Goal: Communication & Community: Answer question/provide support

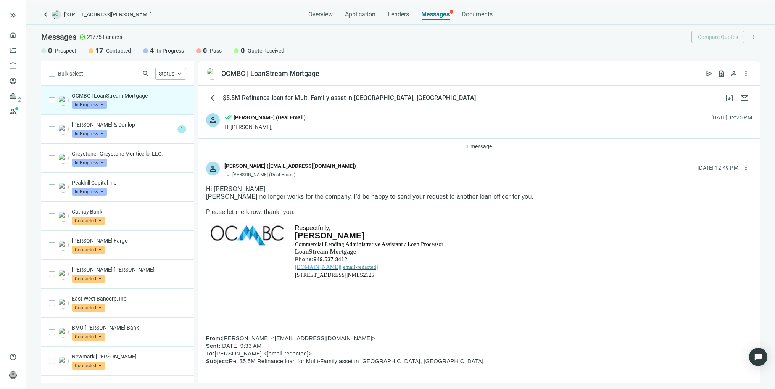
click at [530, 142] on div "1 message" at bounding box center [478, 146] width 561 height 15
click at [498, 149] on div "1 message" at bounding box center [479, 146] width 54 height 12
click at [742, 167] on span "more_vert" at bounding box center [746, 168] width 8 height 8
click at [689, 199] on span "Reply all" at bounding box center [691, 199] width 19 height 6
type textarea "**********"
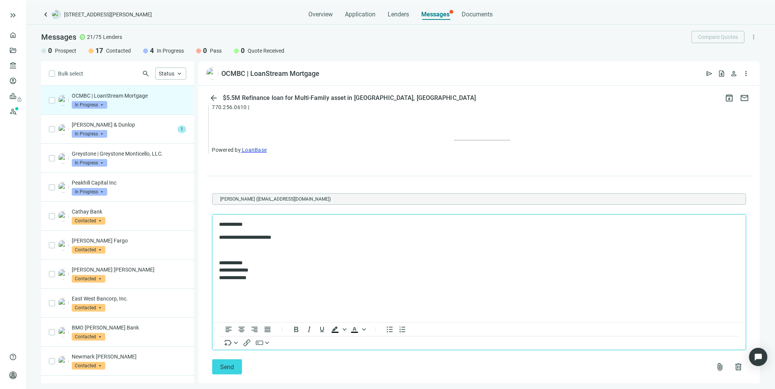
scroll to position [710, 0]
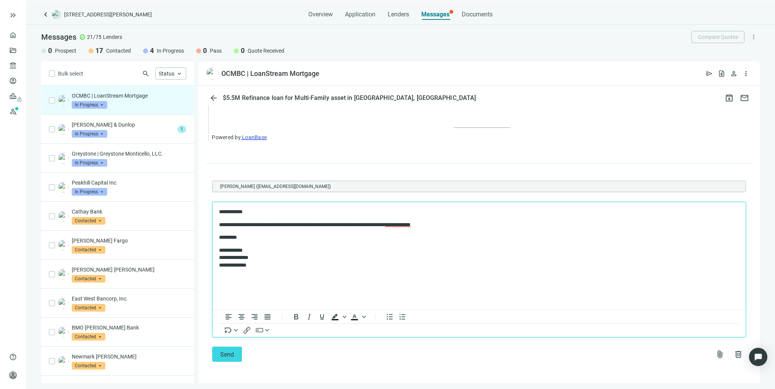
click at [410, 225] on span "**********" at bounding box center [397, 224] width 25 height 5
click at [410, 224] on span "**********" at bounding box center [397, 224] width 25 height 5
click at [408, 224] on span "**********" at bounding box center [396, 224] width 23 height 5
click at [432, 265] on p "**********" at bounding box center [475, 257] width 512 height 23
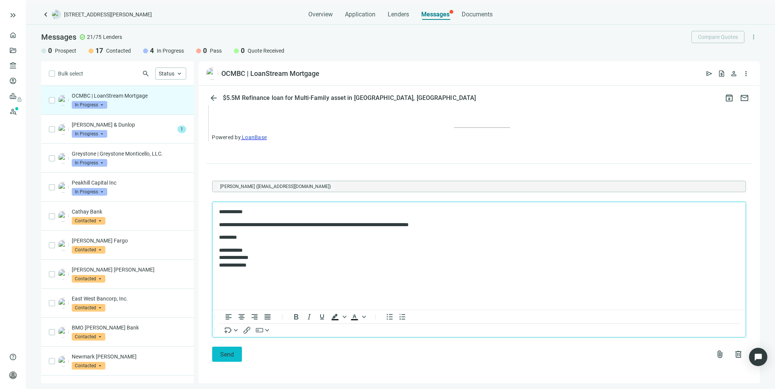
click at [230, 351] on span "Send" at bounding box center [227, 354] width 14 height 7
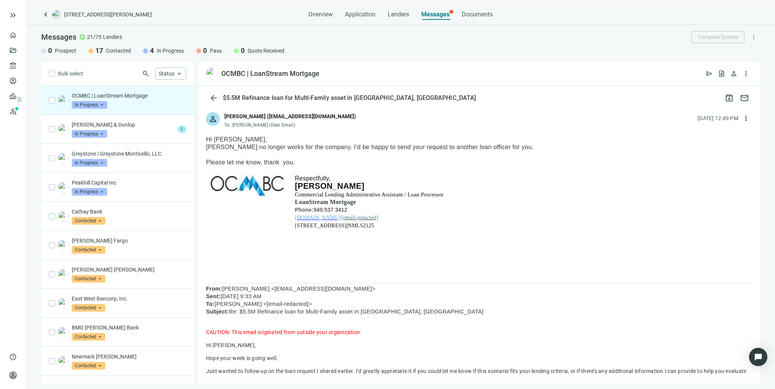
scroll to position [3, 0]
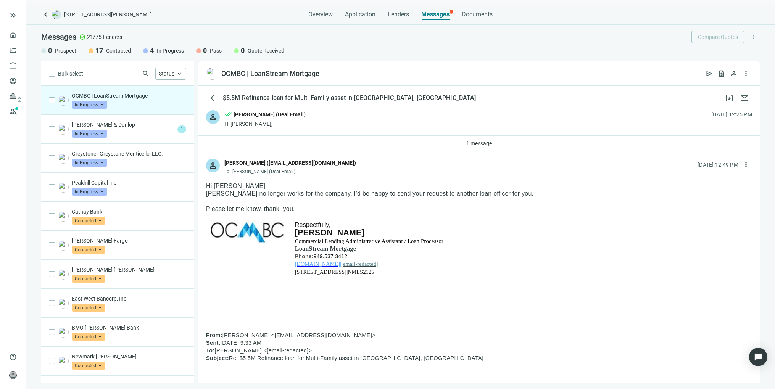
drag, startPoint x: 443, startPoint y: 240, endPoint x: 203, endPoint y: 185, distance: 245.8
click at [386, 294] on p at bounding box center [386, 295] width 183 height 8
drag, startPoint x: 359, startPoint y: 247, endPoint x: 328, endPoint y: 249, distance: 30.6
click at [328, 249] on p "LoanStream Mortgage" at bounding box center [386, 249] width 183 height 8
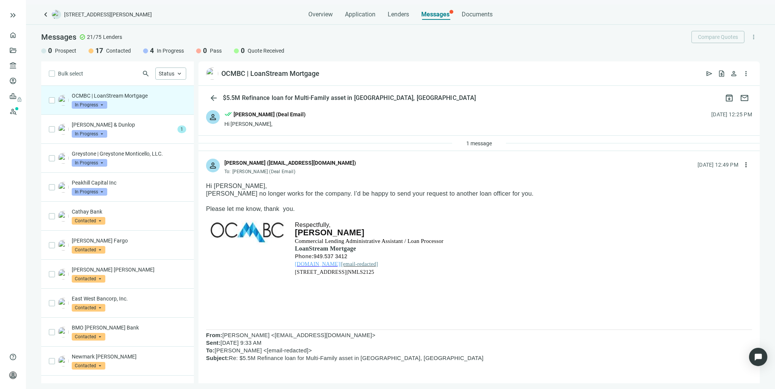
drag, startPoint x: 352, startPoint y: 256, endPoint x: 294, endPoint y: 250, distance: 57.8
click at [294, 250] on td "Respectfully, Sara Hayes Commercial Lending Administrative Assistant / Loan Pro…" at bounding box center [386, 267] width 188 height 94
drag, startPoint x: 337, startPoint y: 302, endPoint x: 338, endPoint y: 298, distance: 4.7
click at [338, 301] on p at bounding box center [386, 303] width 183 height 8
drag, startPoint x: 349, startPoint y: 264, endPoint x: 296, endPoint y: 250, distance: 54.9
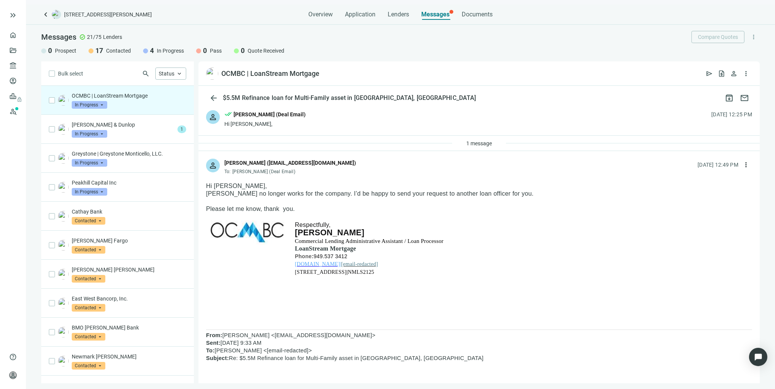
click at [296, 250] on td "Respectfully, Sara Hayes Commercial Lending Administrative Assistant / Loan Pro…" at bounding box center [386, 267] width 188 height 94
click at [442, 208] on p "Please let me know, thank you." at bounding box center [479, 209] width 546 height 8
click at [206, 190] on p "Mario no longer works for the company. I’d be happy to send your request to ano…" at bounding box center [479, 194] width 546 height 8
drag, startPoint x: 206, startPoint y: 185, endPoint x: 507, endPoint y: 192, distance: 300.3
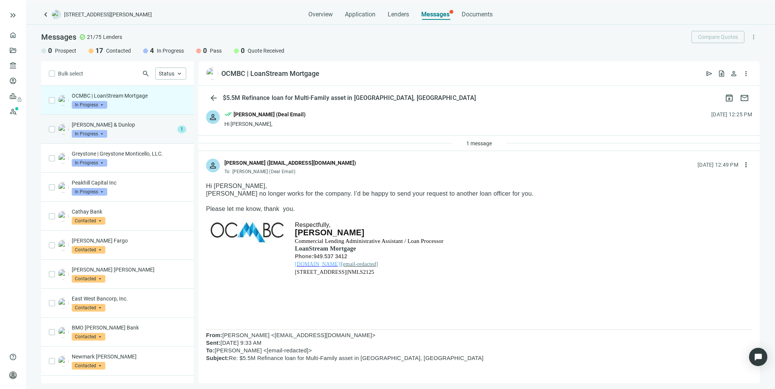
click at [130, 128] on p "[PERSON_NAME] & Dunlop" at bounding box center [123, 125] width 103 height 8
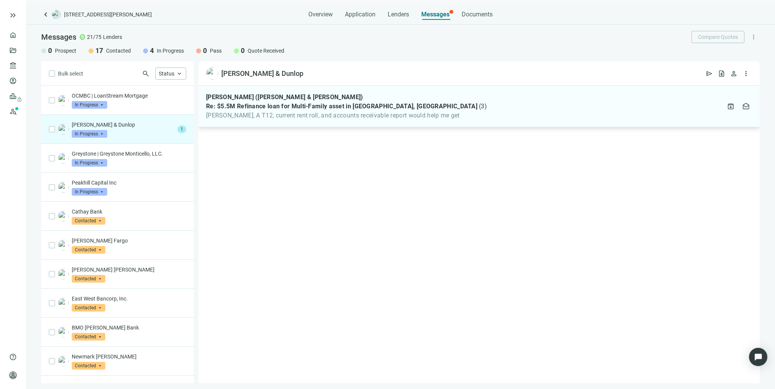
click at [333, 113] on span "Tony, A T12, current rent roll, and accounts receivable report would help me get" at bounding box center [346, 116] width 281 height 8
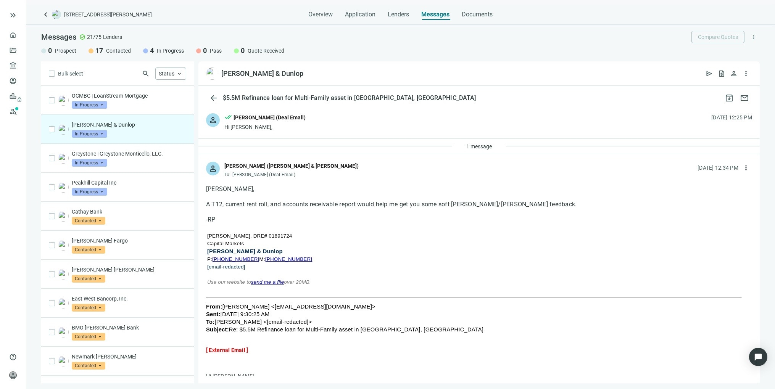
drag, startPoint x: 307, startPoint y: 259, endPoint x: 200, endPoint y: 240, distance: 108.3
click at [742, 168] on span "more_vert" at bounding box center [746, 168] width 8 height 8
click at [689, 197] on span "Reply all" at bounding box center [691, 199] width 19 height 6
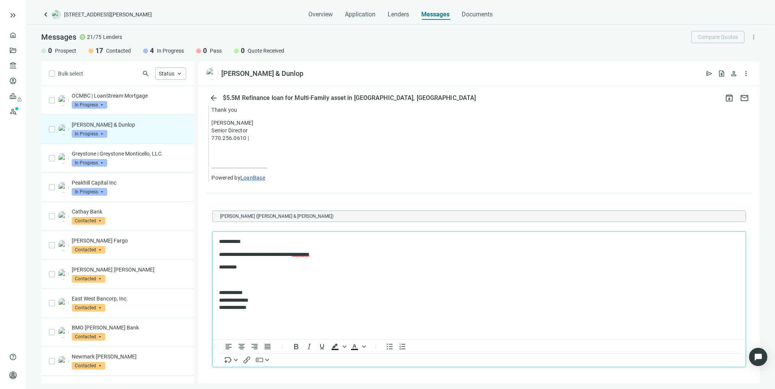
scroll to position [679, 0]
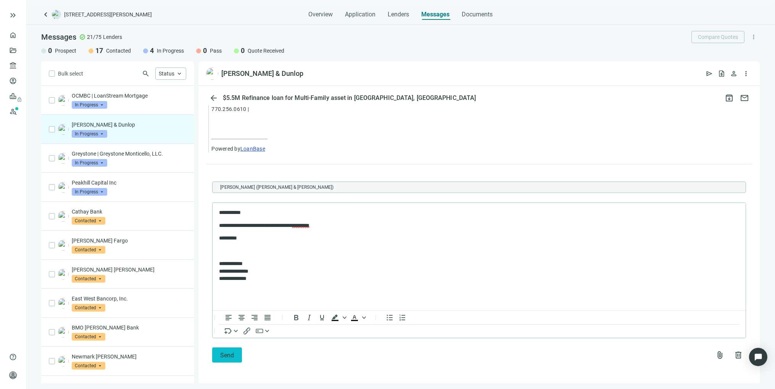
click at [231, 356] on span "Send" at bounding box center [227, 355] width 14 height 7
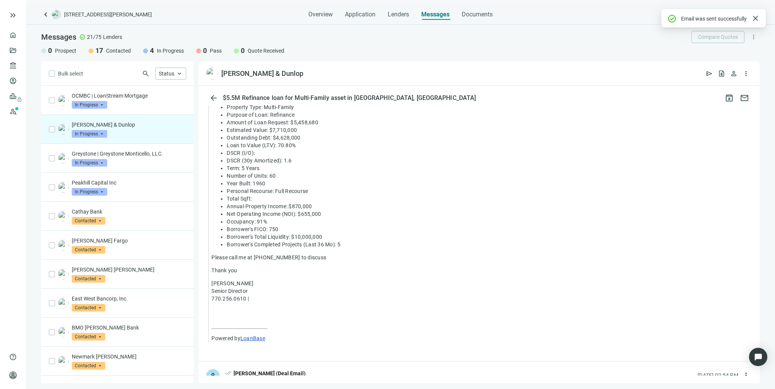
scroll to position [663, 0]
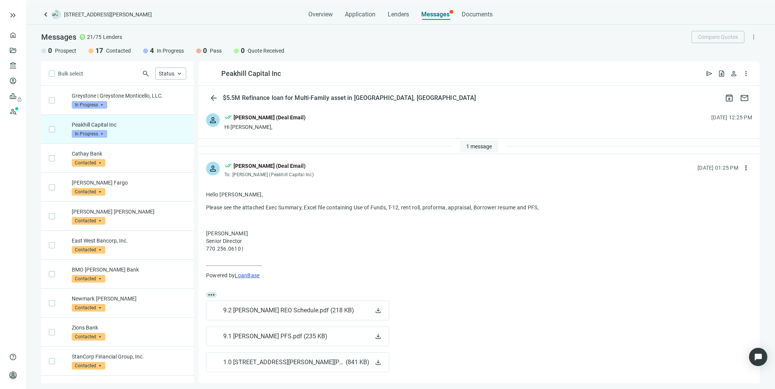
click at [477, 146] on span "1 message" at bounding box center [479, 146] width 26 height 6
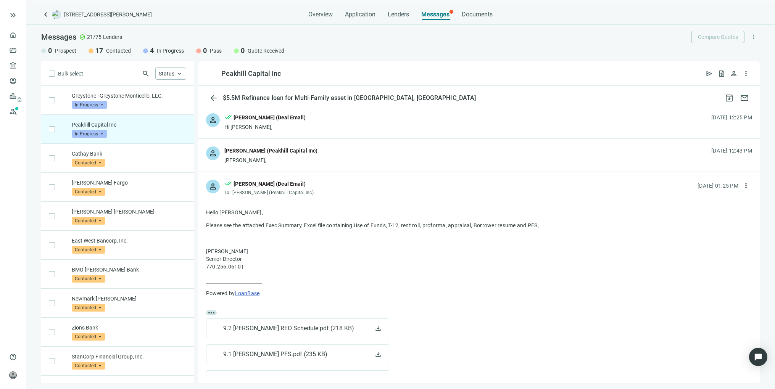
click at [439, 164] on div "person [PERSON_NAME] (Peakhill Capital Inc) [PERSON_NAME], [DATE] 12:43 PM" at bounding box center [478, 155] width 561 height 33
